Goal: Task Accomplishment & Management: Manage account settings

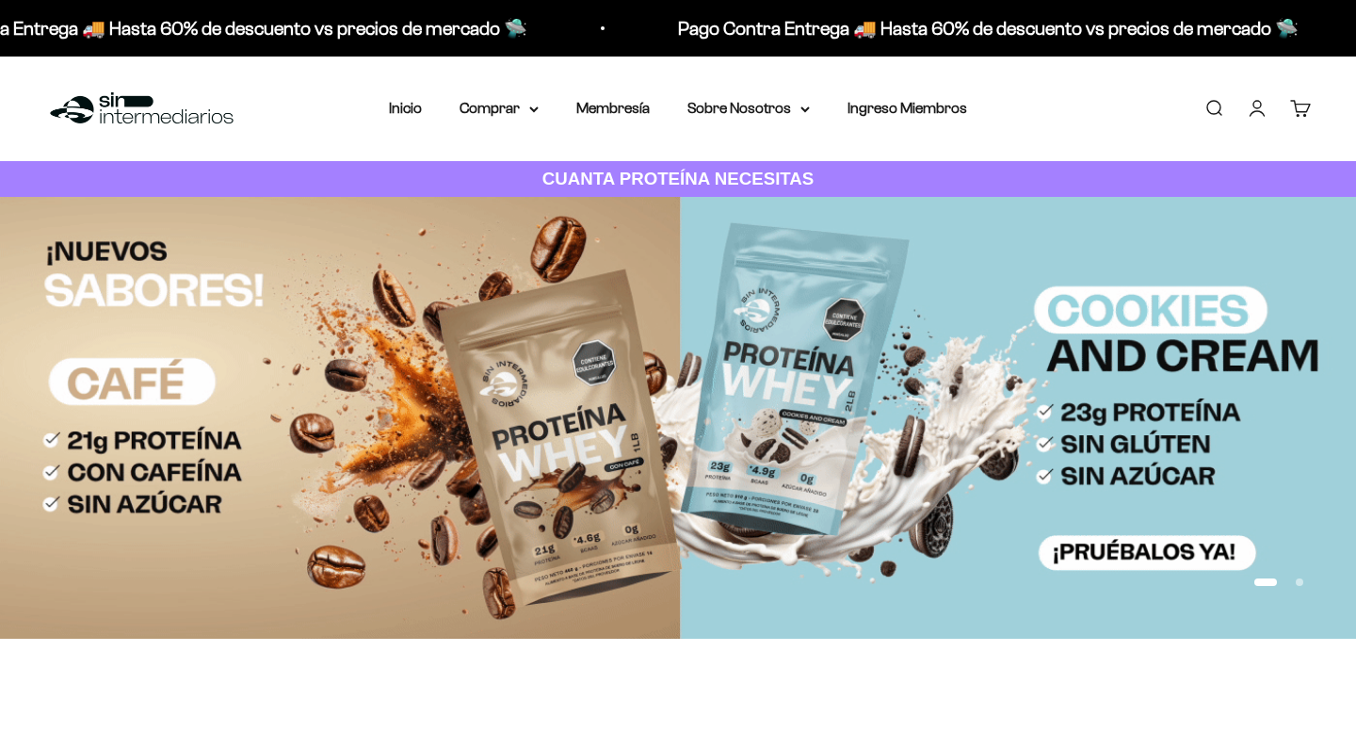
click at [1261, 103] on link "Iniciar sesión" at bounding box center [1257, 108] width 21 height 21
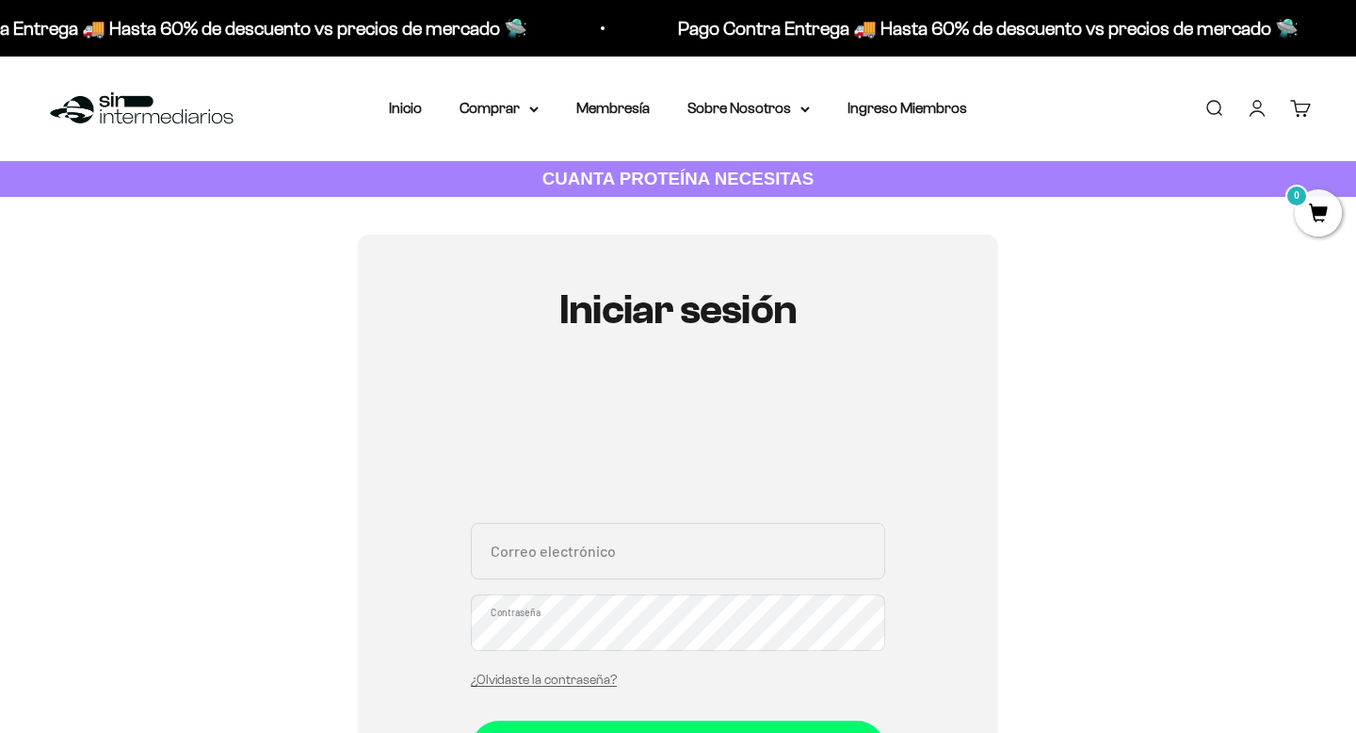
click at [585, 562] on input "Correo electrónico" at bounding box center [678, 551] width 414 height 57
type input "[EMAIL_ADDRESS][DOMAIN_NAME]"
drag, startPoint x: 675, startPoint y: 560, endPoint x: 365, endPoint y: 560, distance: 309.9
click at [365, 560] on div "Iniciar sesión [EMAIL_ADDRESS][DOMAIN_NAME] Correo electrónico Contraseña ¿Olvi…" at bounding box center [678, 599] width 641 height 729
